Goal: Transaction & Acquisition: Purchase product/service

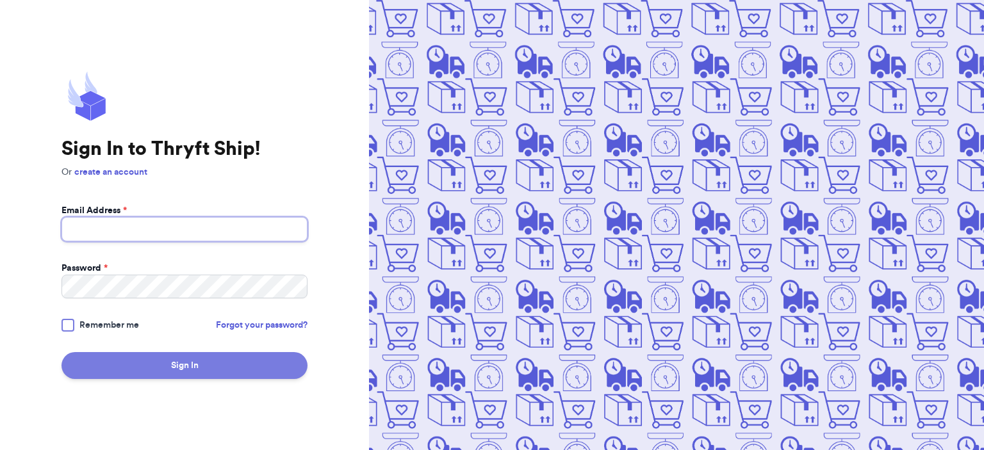
type input "[EMAIL_ADDRESS][DOMAIN_NAME]"
click at [223, 360] on button "Sign In" at bounding box center [185, 365] width 246 height 27
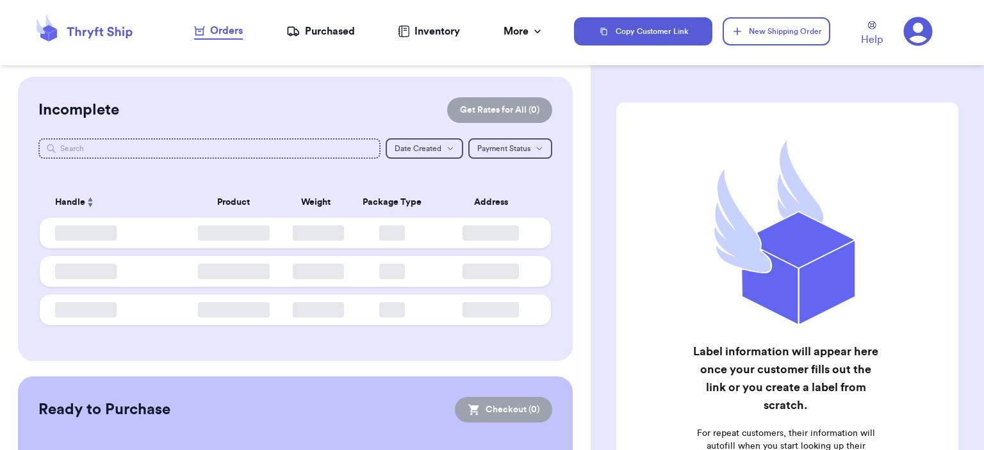
checkbox input "false"
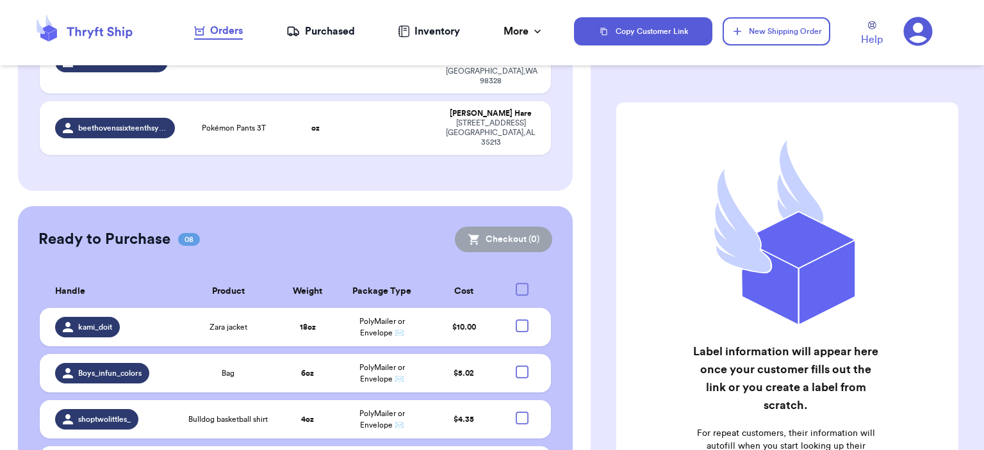
scroll to position [833, 0]
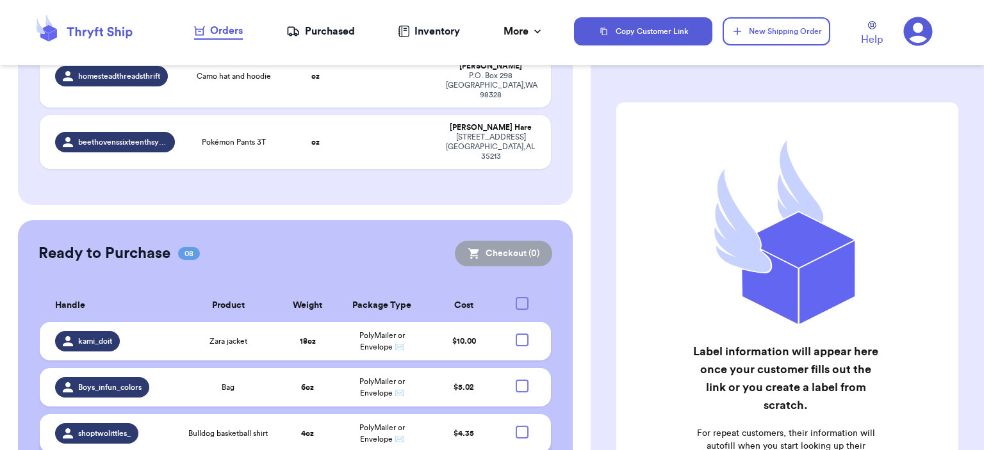
click at [516, 426] on div at bounding box center [522, 432] width 13 height 13
click at [521, 425] on input "checkbox" at bounding box center [521, 425] width 1 height 1
checkbox input "true"
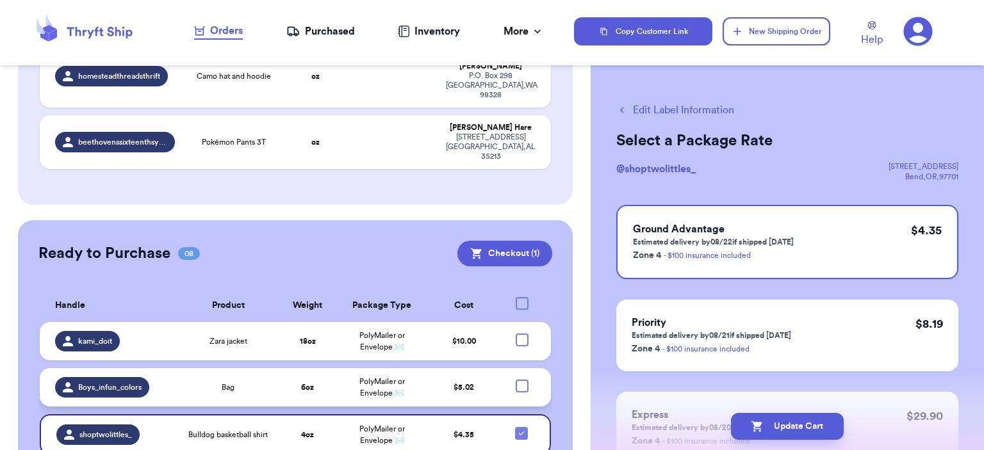
click at [518, 380] on div at bounding box center [522, 386] width 13 height 13
click at [521, 379] on input "checkbox" at bounding box center [521, 379] width 1 height 1
checkbox input "true"
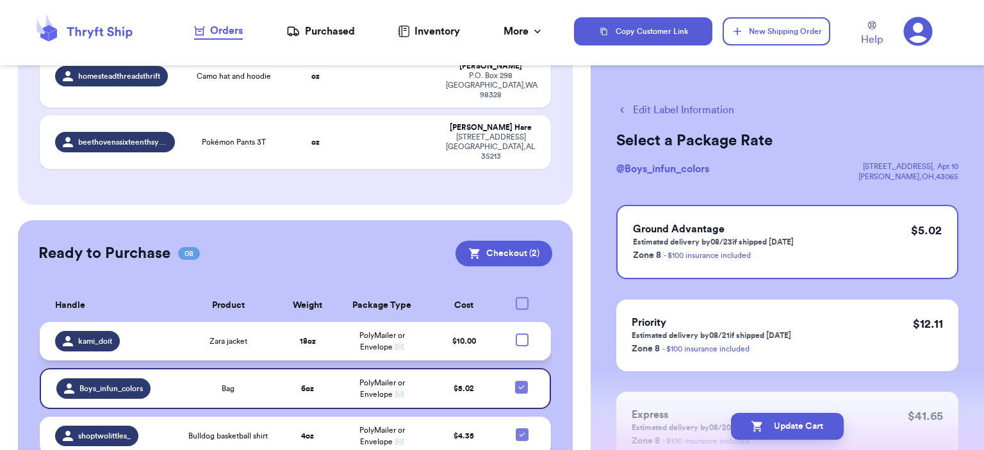
click at [516, 334] on div at bounding box center [522, 340] width 13 height 13
click at [521, 333] on input "checkbox" at bounding box center [521, 333] width 1 height 1
checkbox input "true"
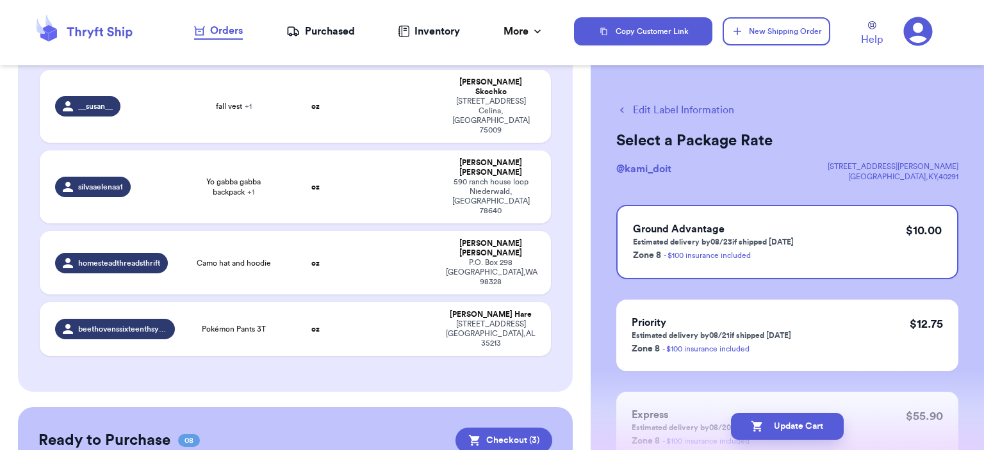
scroll to position [641, 0]
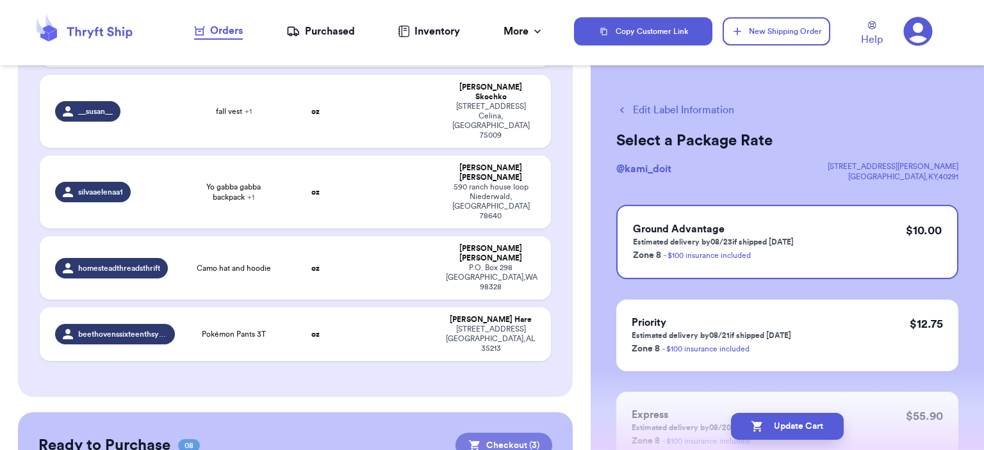
click at [507, 433] on button "Checkout ( 3 )" at bounding box center [503, 446] width 97 height 26
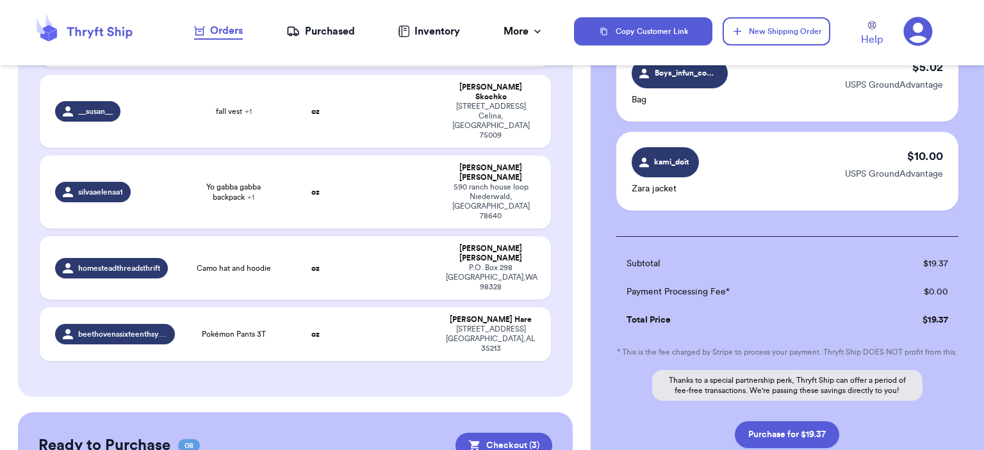
scroll to position [304, 0]
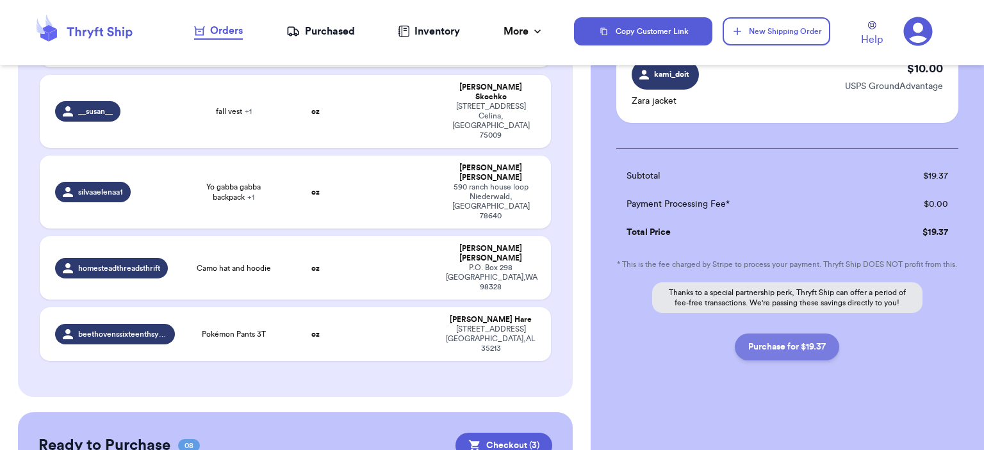
click at [810, 345] on button "Purchase for $19.37" at bounding box center [787, 347] width 104 height 27
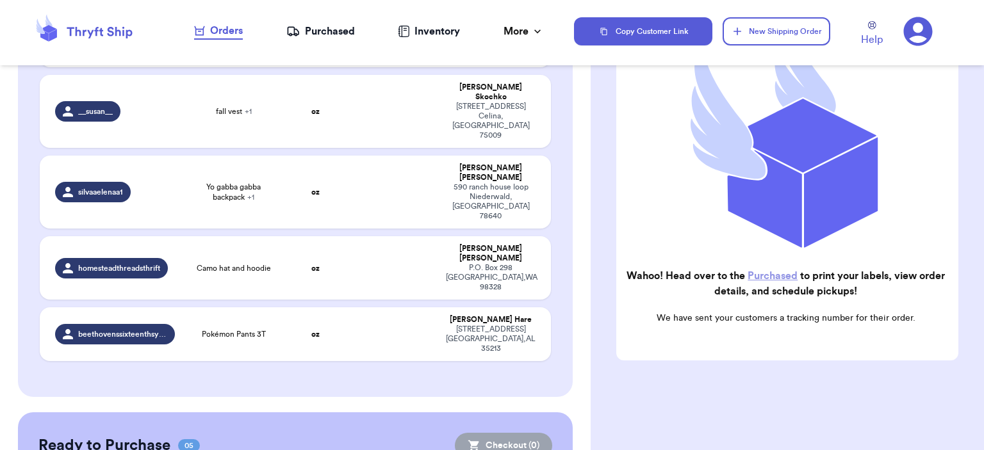
scroll to position [186, 0]
